Goal: Information Seeking & Learning: Learn about a topic

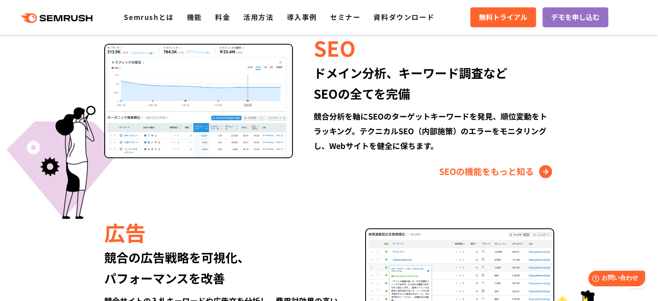
scroll to position [822, 0]
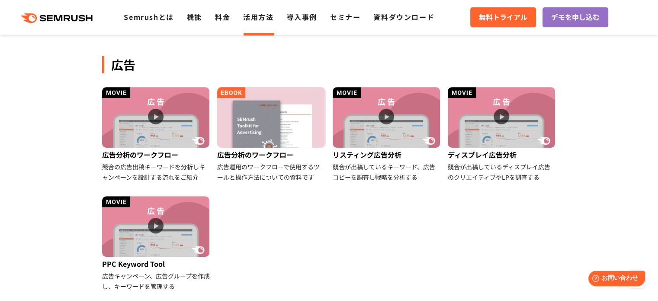
scroll to position [260, 0]
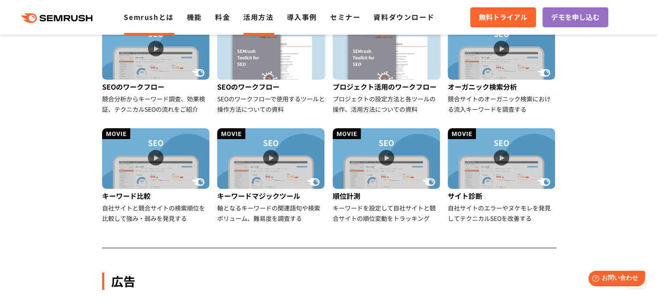
click at [140, 16] on link "Semrushとは" at bounding box center [149, 17] width 50 height 10
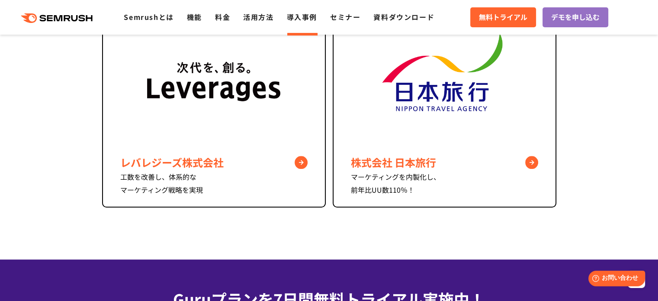
scroll to position [735, 0]
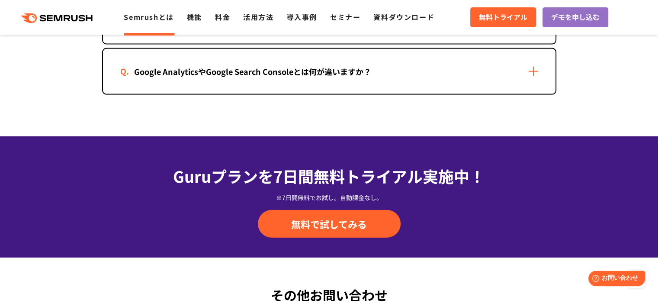
scroll to position [1860, 0]
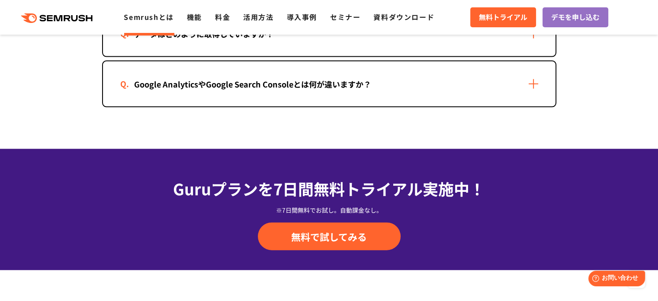
click at [218, 92] on div "Google AnalyticsやGoogle Search Consoleとは何が違いますか？" at bounding box center [329, 83] width 452 height 45
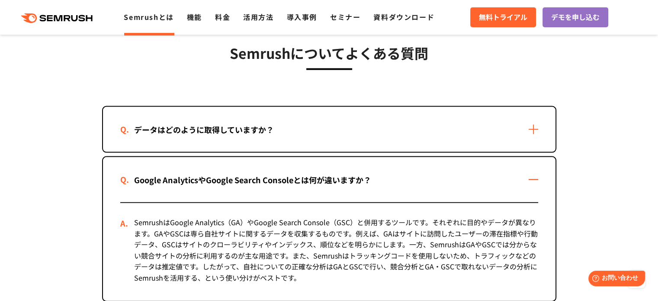
scroll to position [1730, 0]
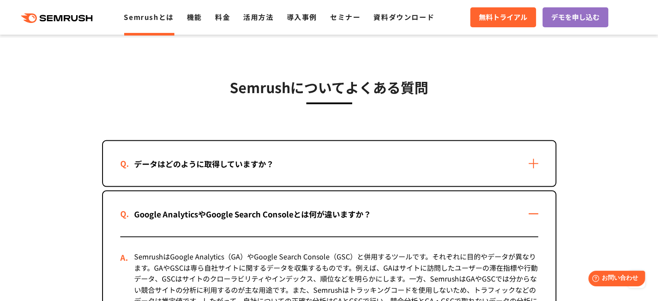
click at [230, 162] on div "データはどのように取得していますか？" at bounding box center [203, 163] width 167 height 13
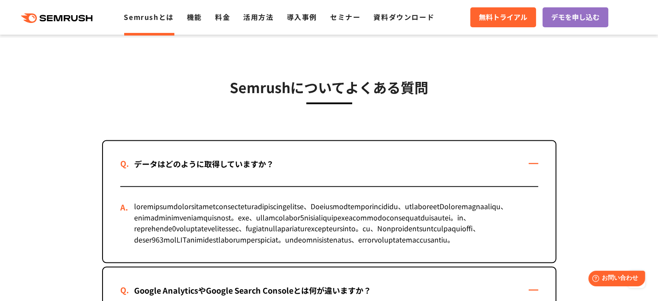
click at [184, 160] on div "データはどのように取得していますか？" at bounding box center [203, 163] width 167 height 13
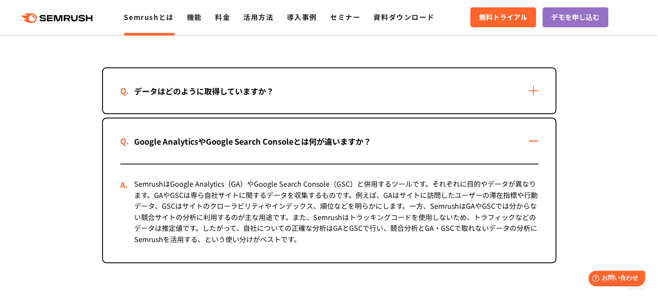
scroll to position [1817, 0]
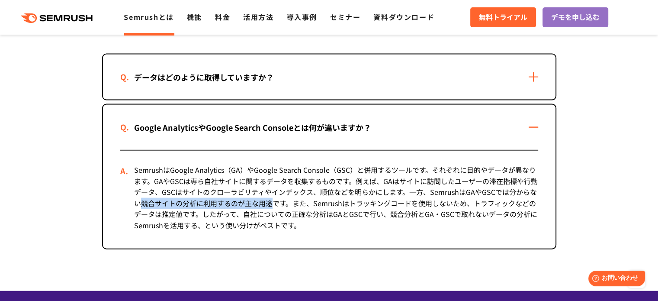
drag, startPoint x: 139, startPoint y: 200, endPoint x: 274, endPoint y: 198, distance: 135.0
click at [274, 198] on div "SemrushはGoogle Analytics（GA）やGoogle Search Console（GSC）と併用するツールです。それぞれに目的やデータが異…" at bounding box center [329, 200] width 418 height 98
copy div "競合サイトの分析に利用するのが主な用途"
click at [413, 186] on div "SemrushはGoogle Analytics（GA）やGoogle Search Console（GSC）と併用するツールです。それぞれに目的やデータが異…" at bounding box center [329, 200] width 418 height 98
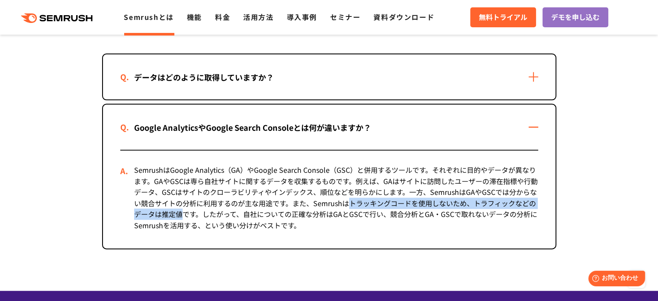
drag, startPoint x: 350, startPoint y: 202, endPoint x: 185, endPoint y: 214, distance: 164.8
click at [185, 214] on div "SemrushはGoogle Analytics（GA）やGoogle Search Console（GSC）と併用するツールです。それぞれに目的やデータが異…" at bounding box center [329, 200] width 418 height 98
copy div "トラッキングコードを使用しないため、トラフィックなどのデータは推定値"
